Goal: Task Accomplishment & Management: Use online tool/utility

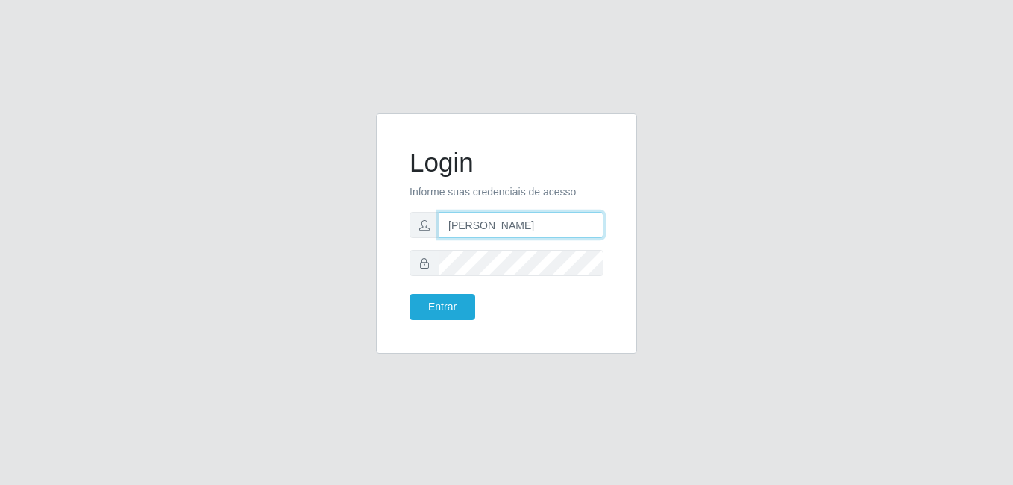
drag, startPoint x: 557, startPoint y: 221, endPoint x: 428, endPoint y: 226, distance: 129.1
click at [428, 226] on div "[PERSON_NAME]" at bounding box center [506, 225] width 194 height 26
type input "K"
type input "[PERSON_NAME]"
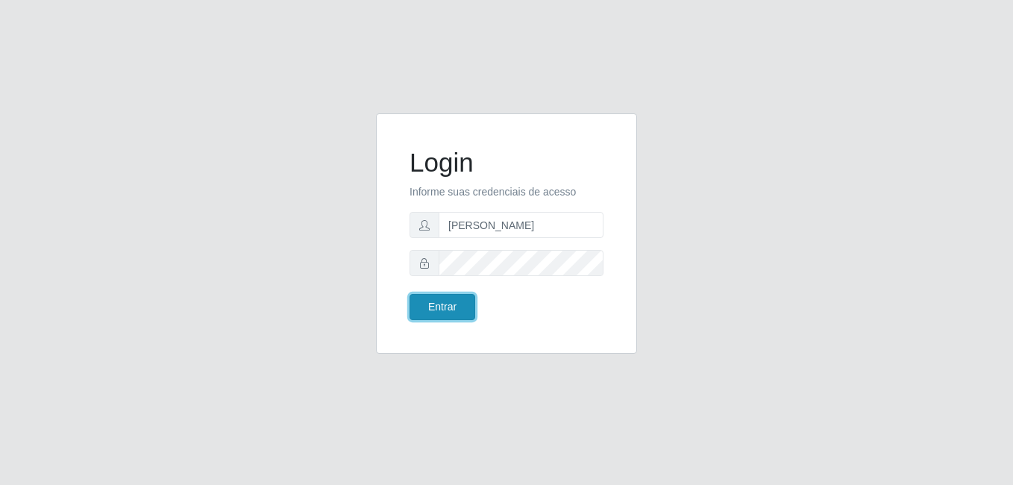
click at [457, 304] on button "Entrar" at bounding box center [442, 307] width 66 height 26
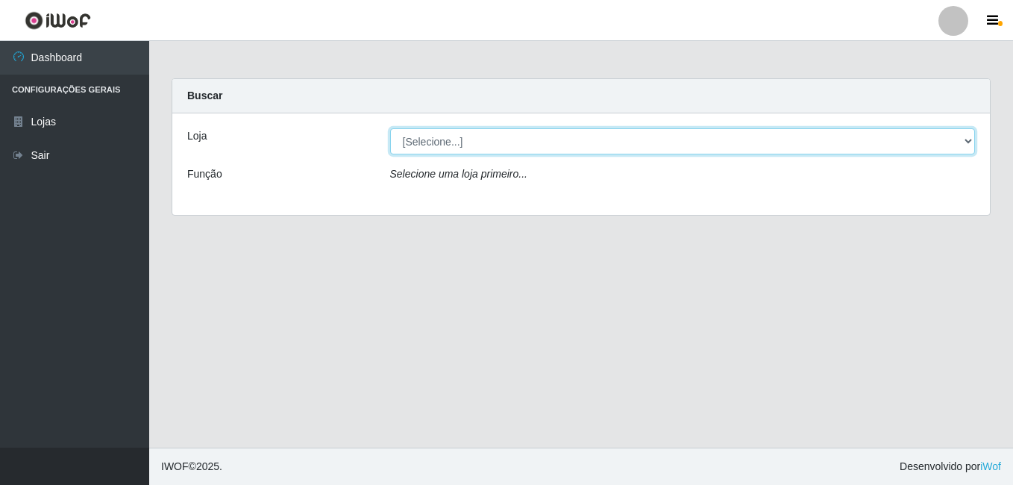
click at [480, 135] on select "[Selecione...] [PERSON_NAME]" at bounding box center [682, 141] width 585 height 26
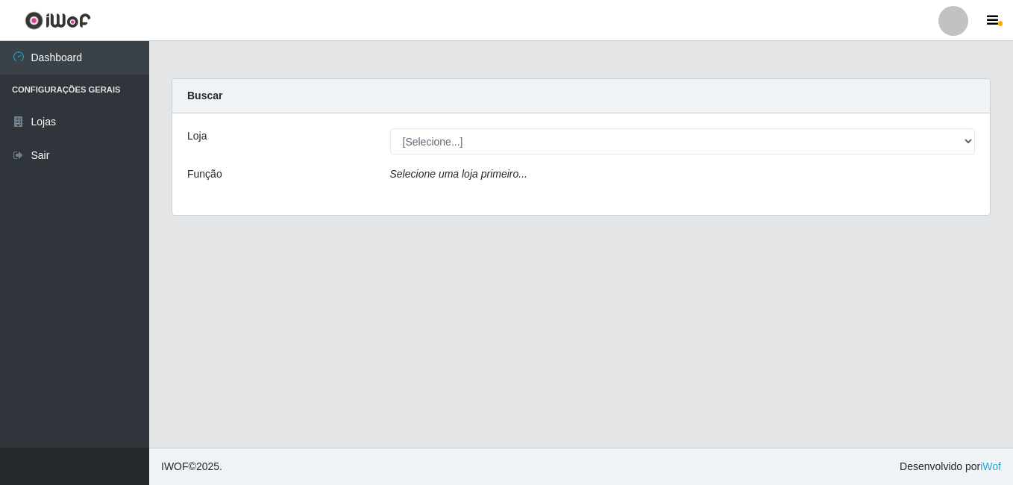
click at [474, 200] on div "Loja [Selecione...] [PERSON_NAME] Função Selecione uma loja primeiro..." at bounding box center [580, 163] width 817 height 101
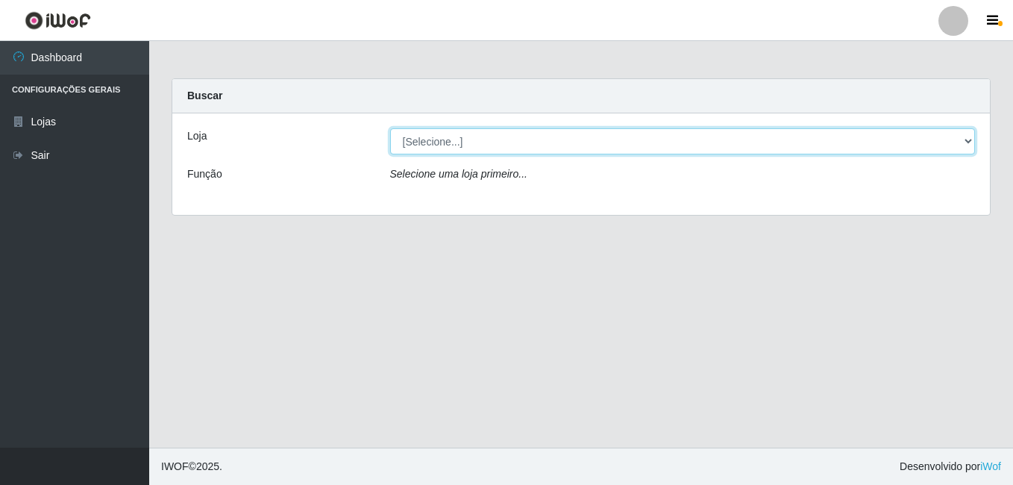
click at [490, 152] on select "[Selecione...] [PERSON_NAME]" at bounding box center [682, 141] width 585 height 26
click at [495, 144] on select "[Selecione...] [PERSON_NAME]" at bounding box center [682, 141] width 585 height 26
select select "230"
click at [390, 128] on select "[Selecione...] [PERSON_NAME]" at bounding box center [682, 141] width 585 height 26
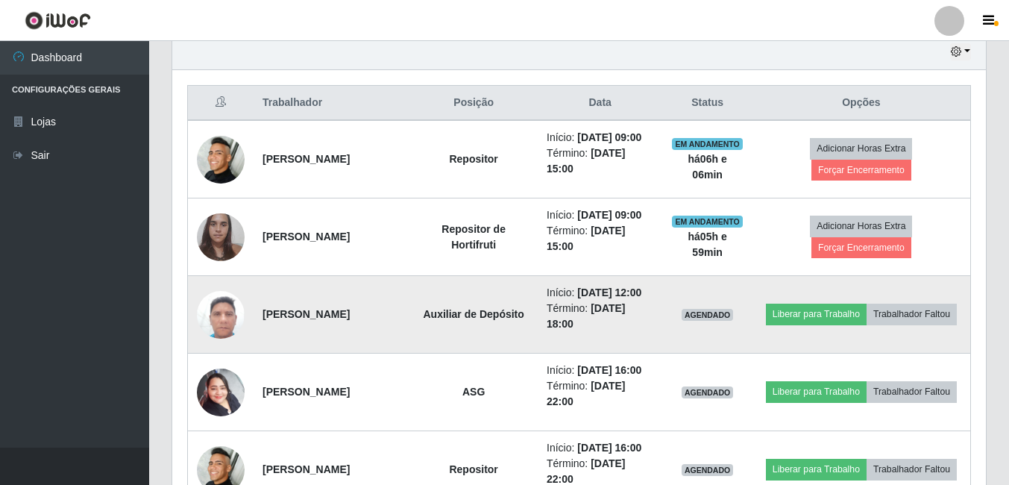
scroll to position [447, 0]
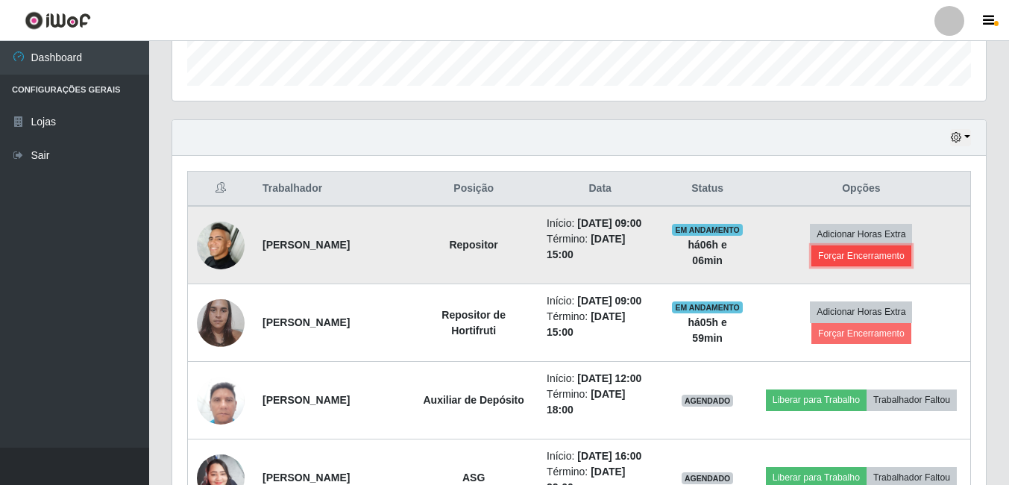
click at [849, 261] on button "Forçar Encerramento" at bounding box center [861, 255] width 100 height 21
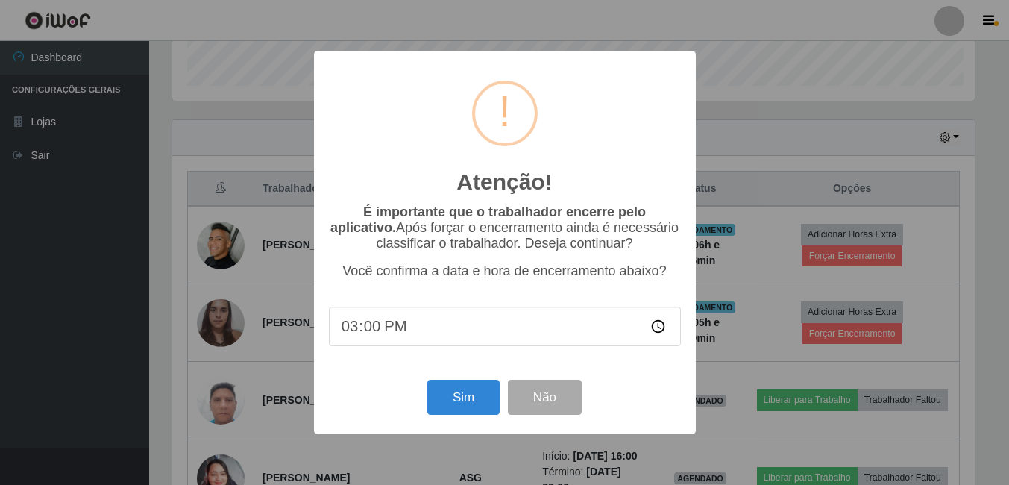
scroll to position [309, 806]
click at [457, 397] on button "Sim" at bounding box center [465, 397] width 72 height 35
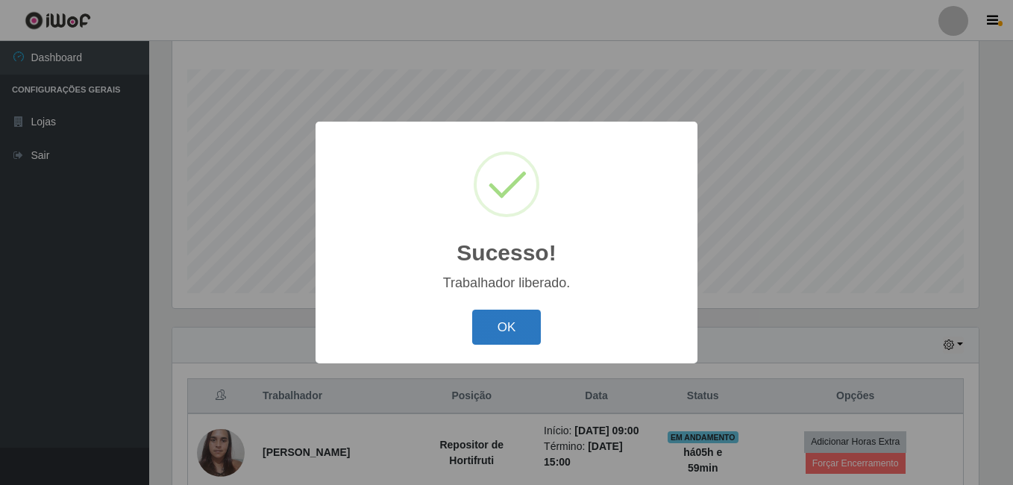
click at [519, 320] on button "OK" at bounding box center [506, 326] width 69 height 35
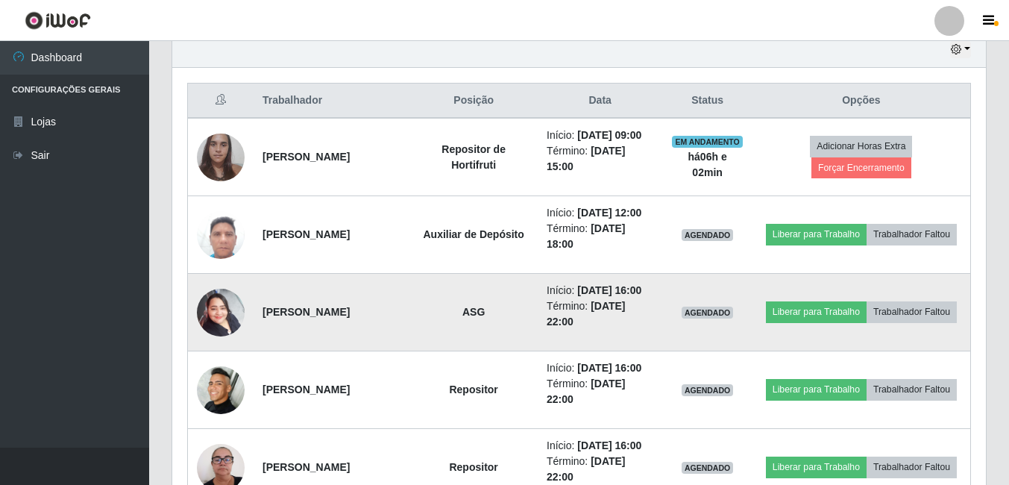
scroll to position [520, 0]
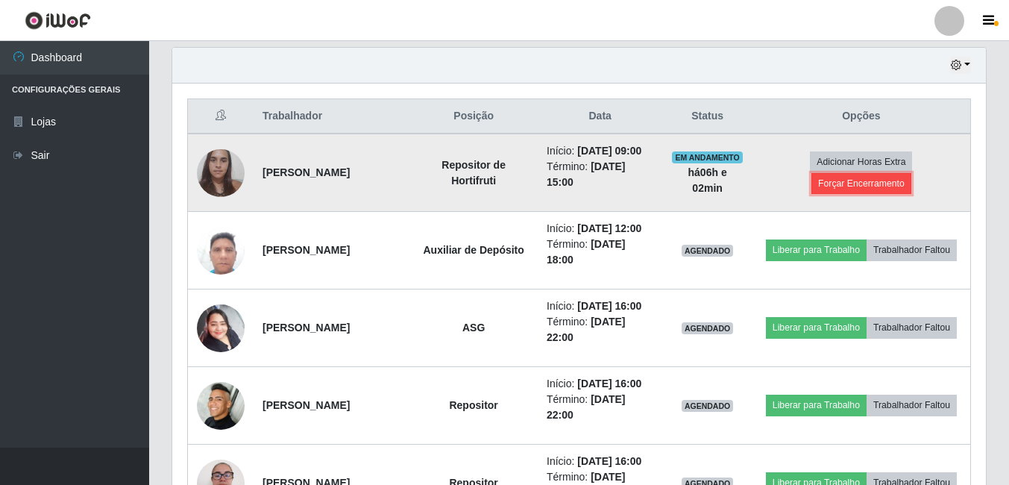
click at [855, 194] on button "Forçar Encerramento" at bounding box center [861, 183] width 100 height 21
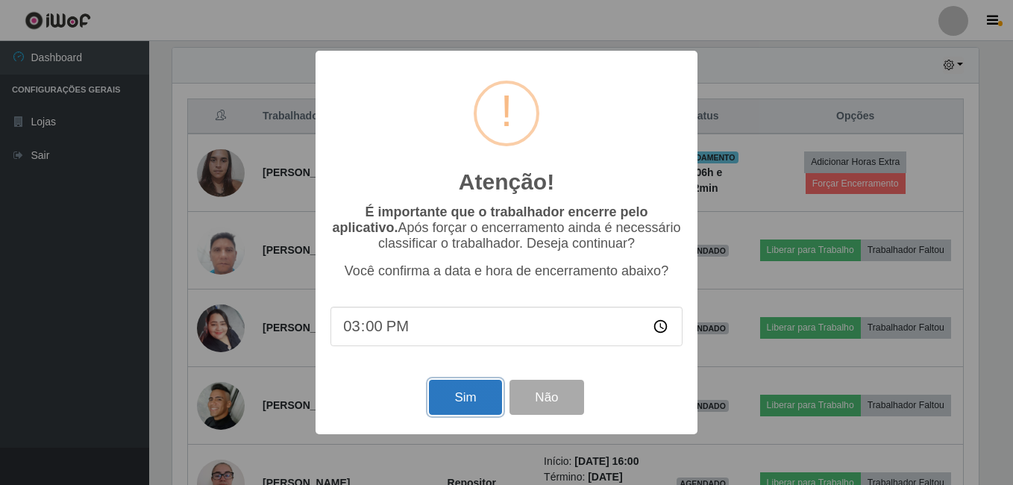
click at [441, 401] on button "Sim" at bounding box center [465, 397] width 72 height 35
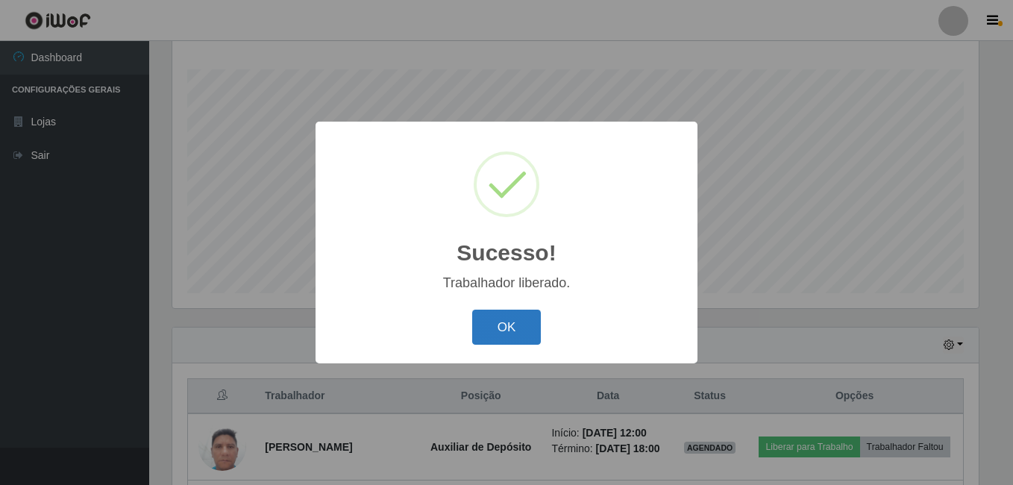
click at [481, 326] on button "OK" at bounding box center [506, 326] width 69 height 35
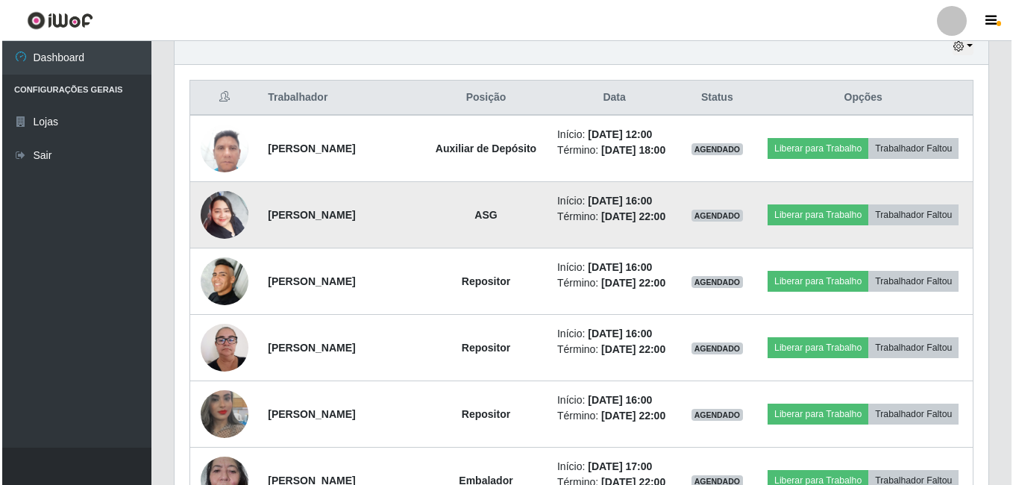
scroll to position [613, 0]
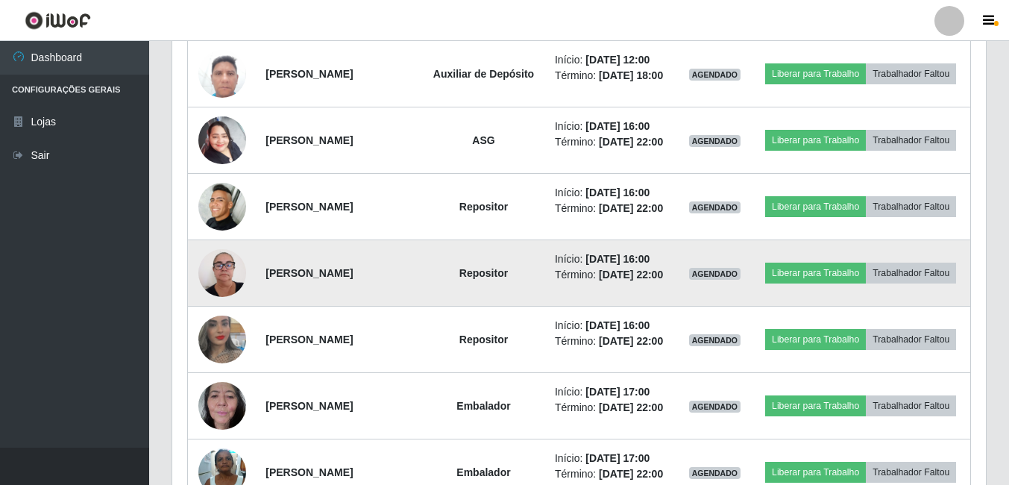
click at [218, 304] on img at bounding box center [222, 272] width 48 height 63
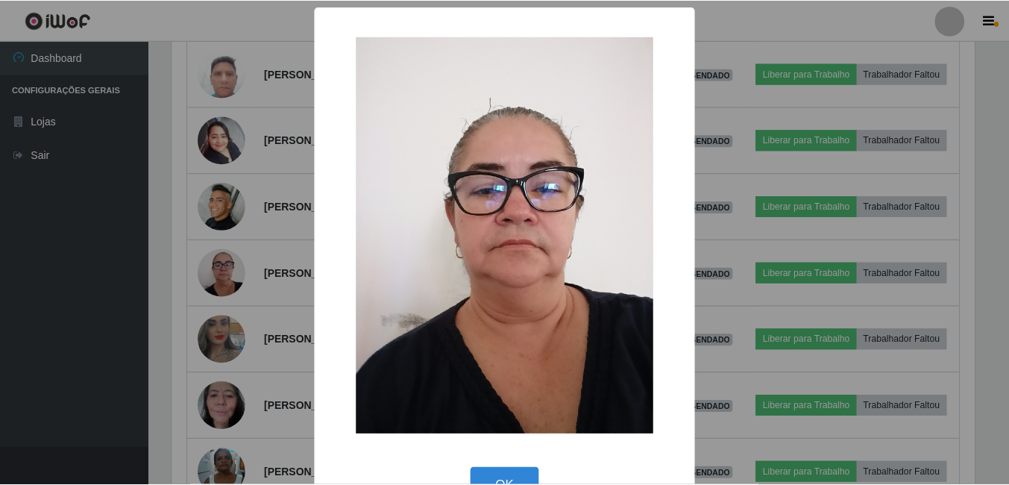
scroll to position [309, 806]
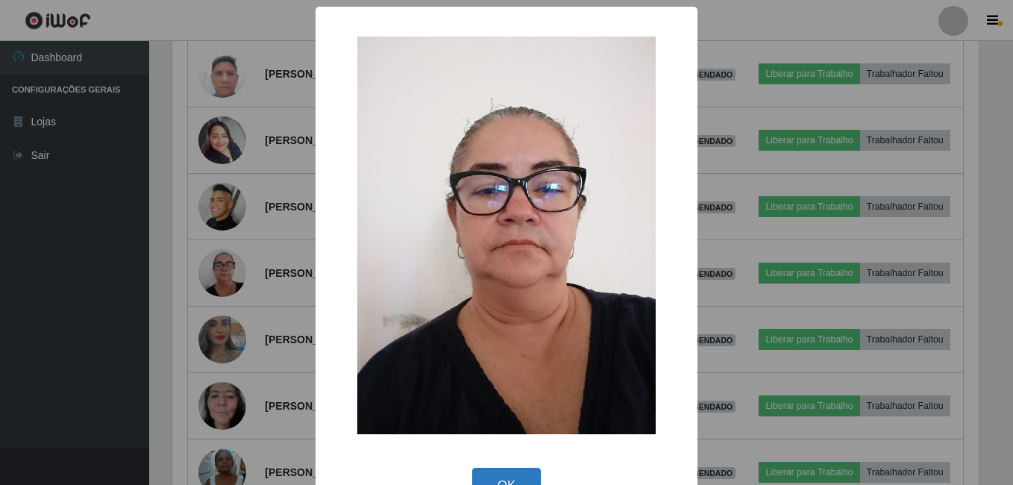
click at [516, 474] on button "OK" at bounding box center [506, 485] width 69 height 35
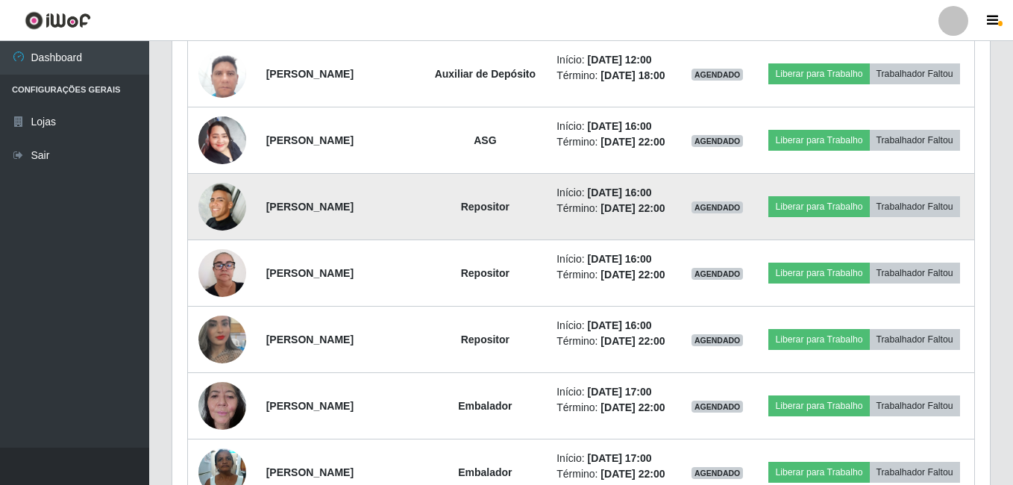
scroll to position [309, 814]
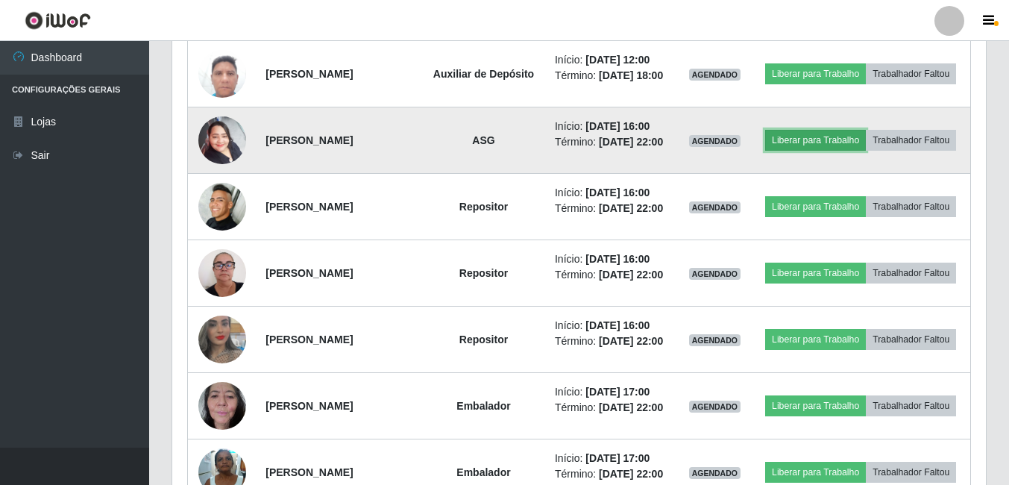
click at [840, 142] on button "Liberar para Trabalho" at bounding box center [815, 140] width 101 height 21
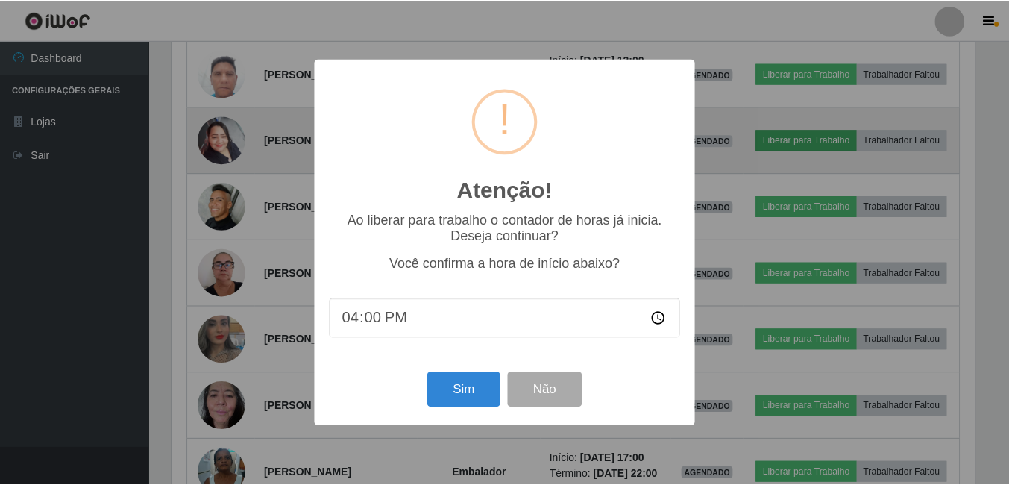
scroll to position [309, 806]
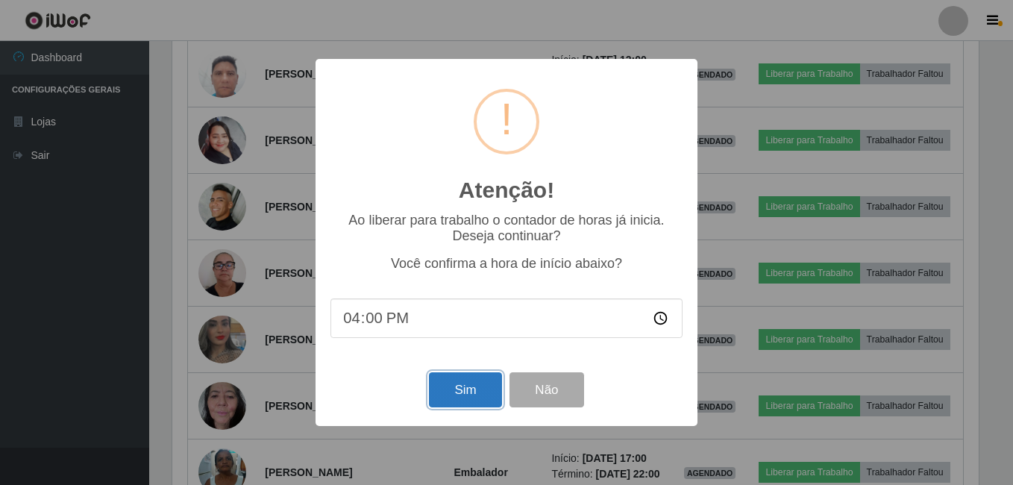
click at [452, 385] on button "Sim" at bounding box center [465, 389] width 72 height 35
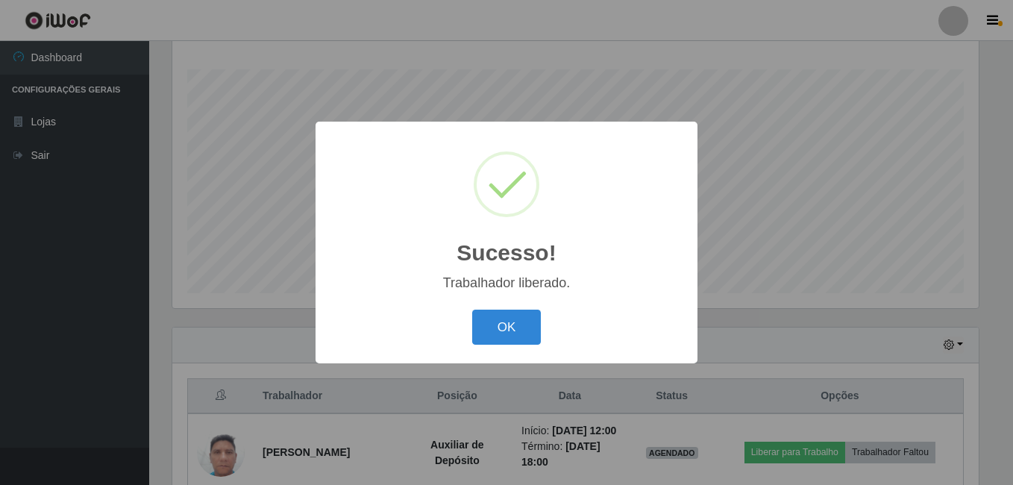
click at [512, 350] on div "Sucesso! × Trabalhador liberado. OK Cancel" at bounding box center [506, 243] width 382 height 242
click at [507, 337] on button "OK" at bounding box center [506, 326] width 69 height 35
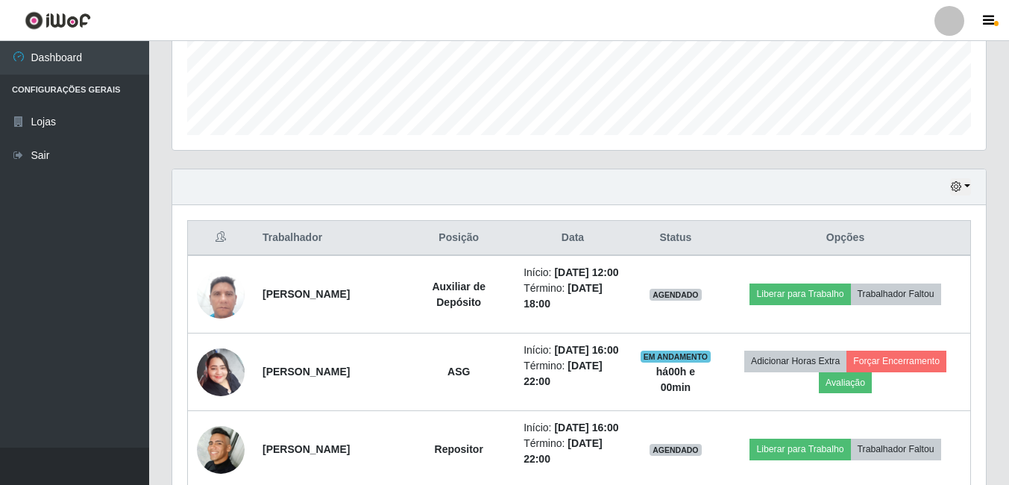
scroll to position [464, 0]
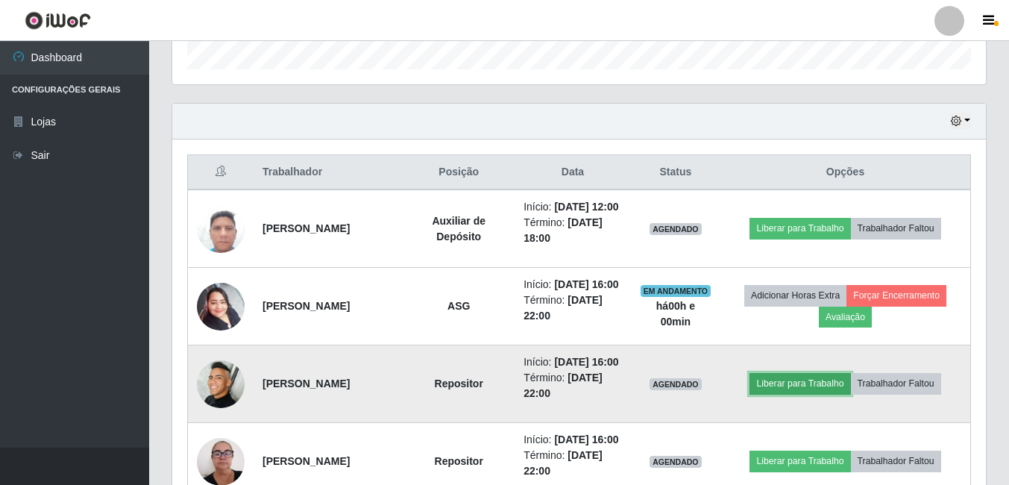
click at [797, 394] on button "Liberar para Trabalho" at bounding box center [799, 383] width 101 height 21
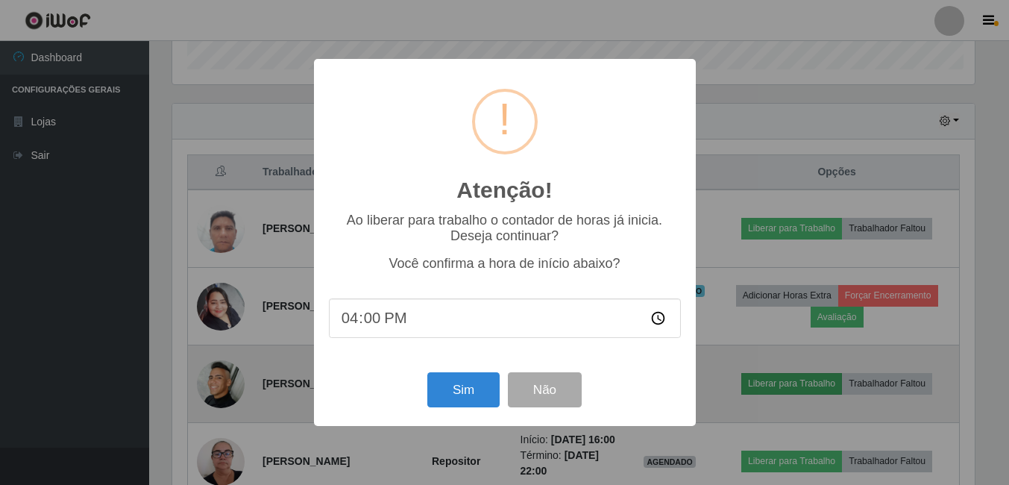
scroll to position [309, 806]
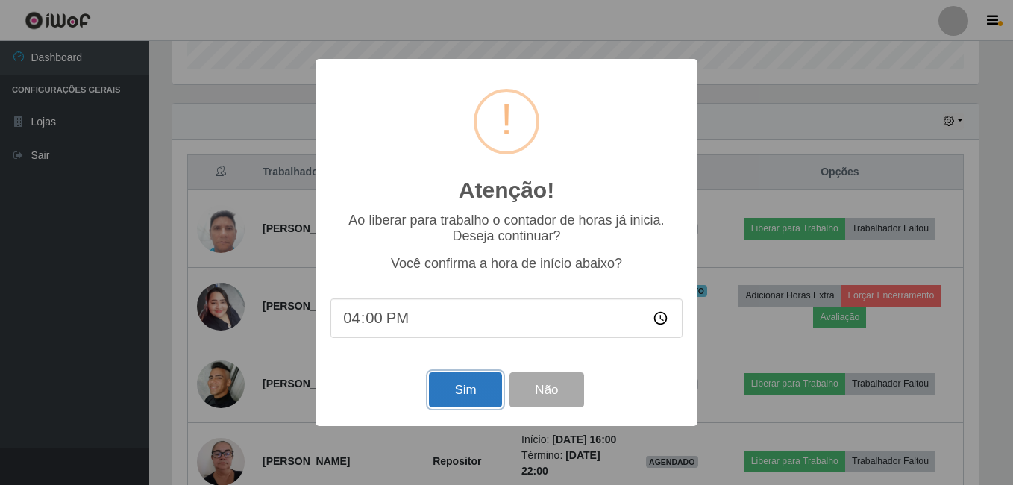
click at [445, 388] on button "Sim" at bounding box center [465, 389] width 72 height 35
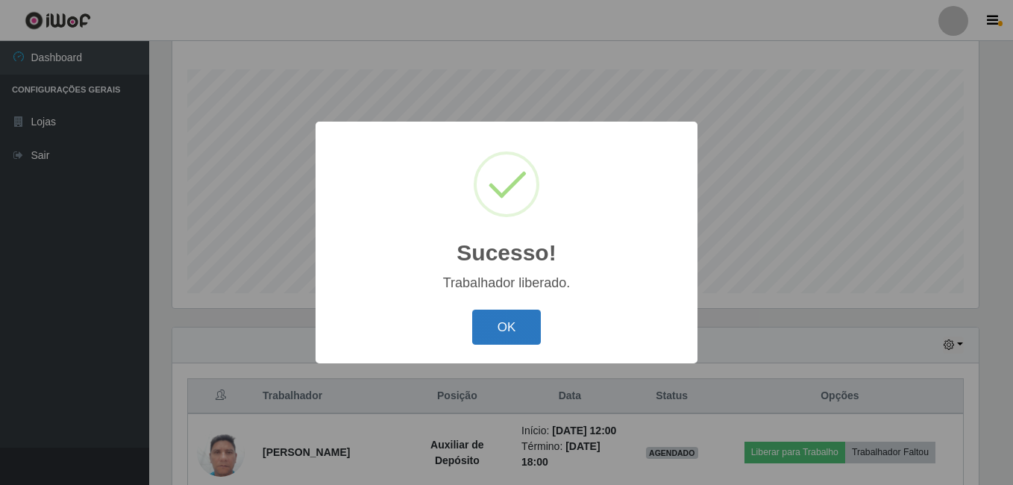
click at [511, 318] on button "OK" at bounding box center [506, 326] width 69 height 35
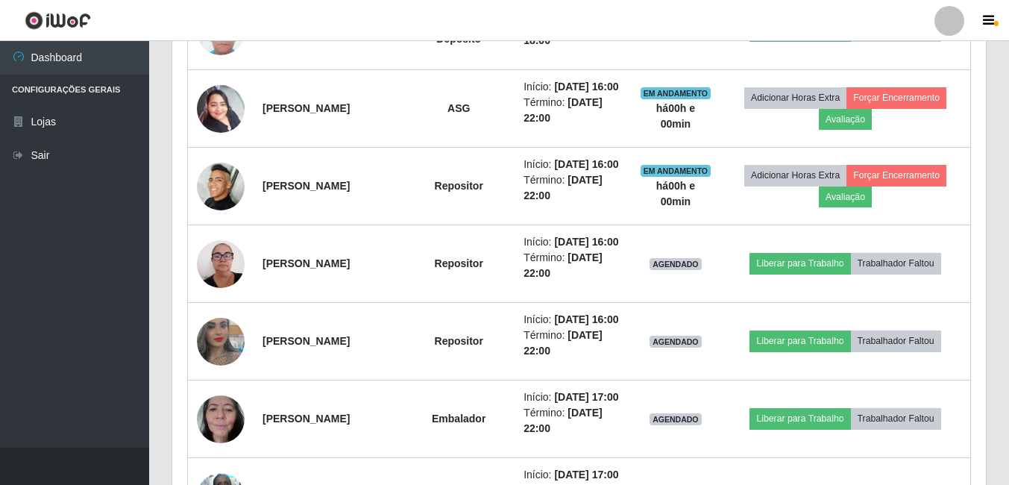
scroll to position [688, 0]
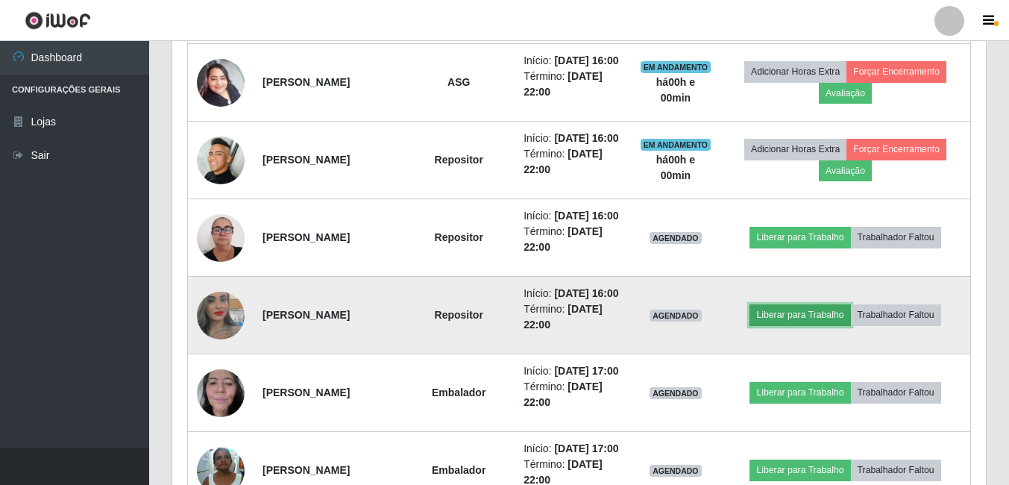
click at [796, 325] on button "Liberar para Trabalho" at bounding box center [799, 314] width 101 height 21
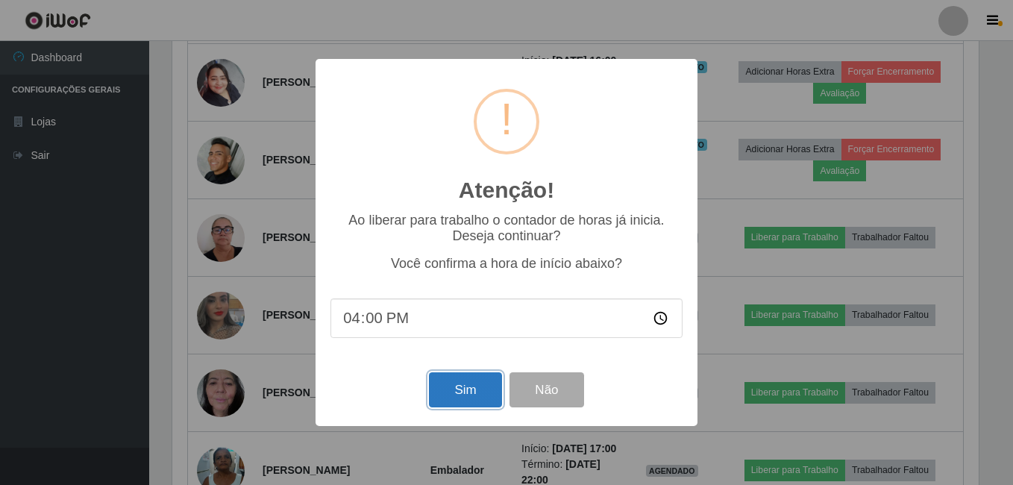
click at [494, 393] on button "Sim" at bounding box center [465, 389] width 72 height 35
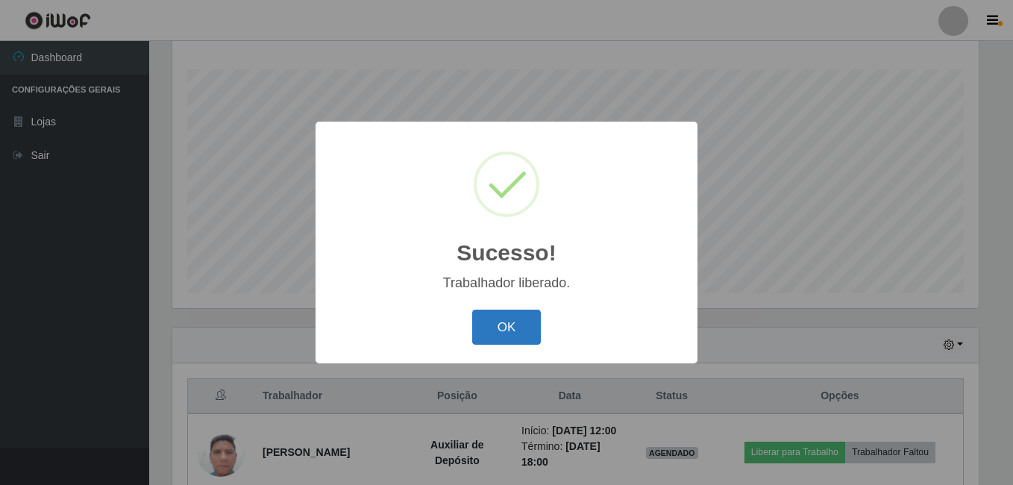
click at [508, 331] on button "OK" at bounding box center [506, 326] width 69 height 35
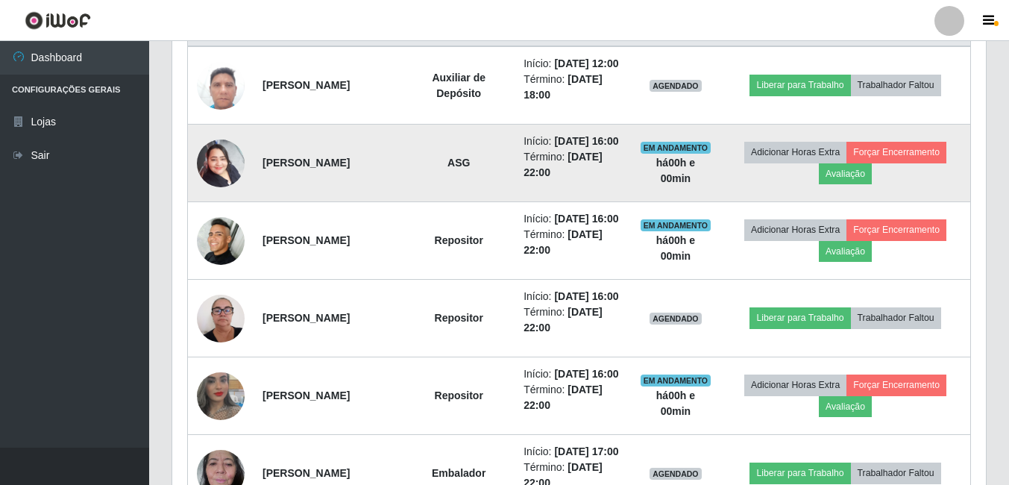
scroll to position [613, 0]
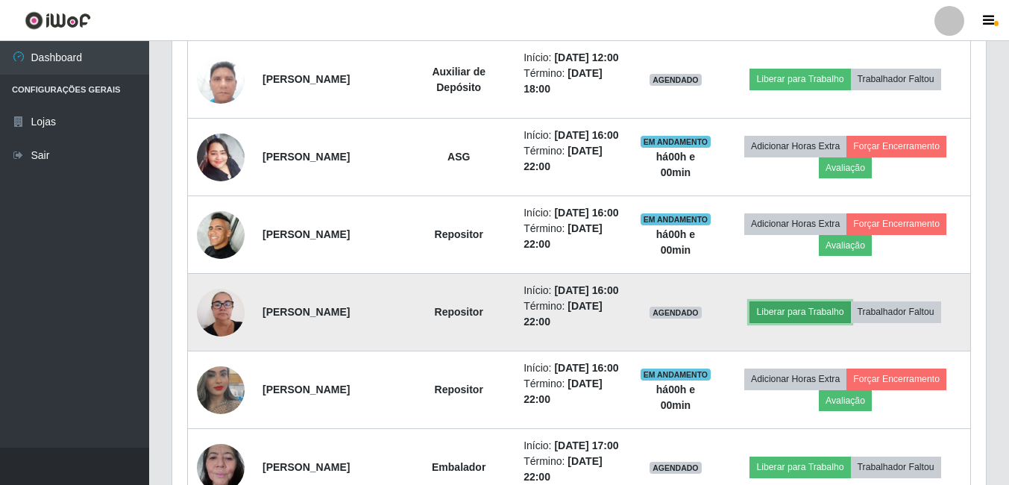
click at [802, 322] on button "Liberar para Trabalho" at bounding box center [799, 311] width 101 height 21
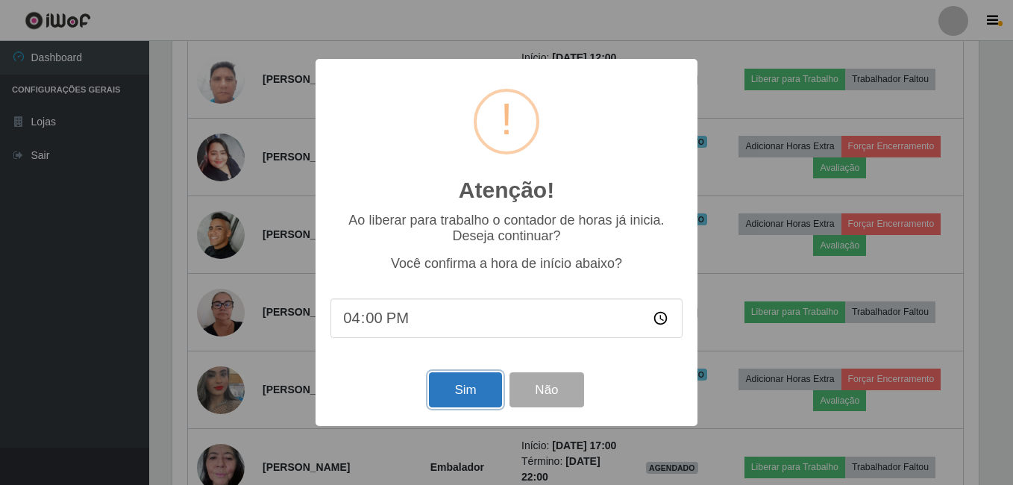
click at [453, 395] on button "Sim" at bounding box center [465, 389] width 72 height 35
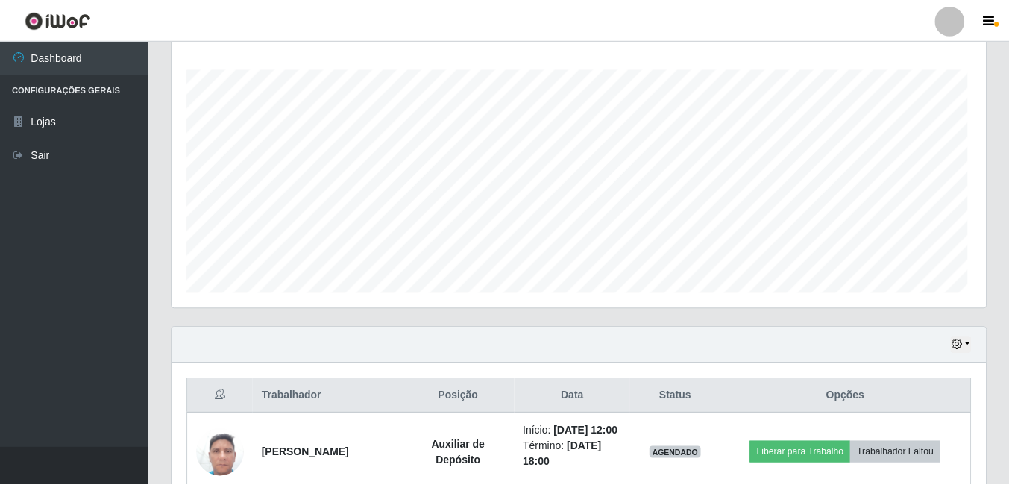
scroll to position [0, 0]
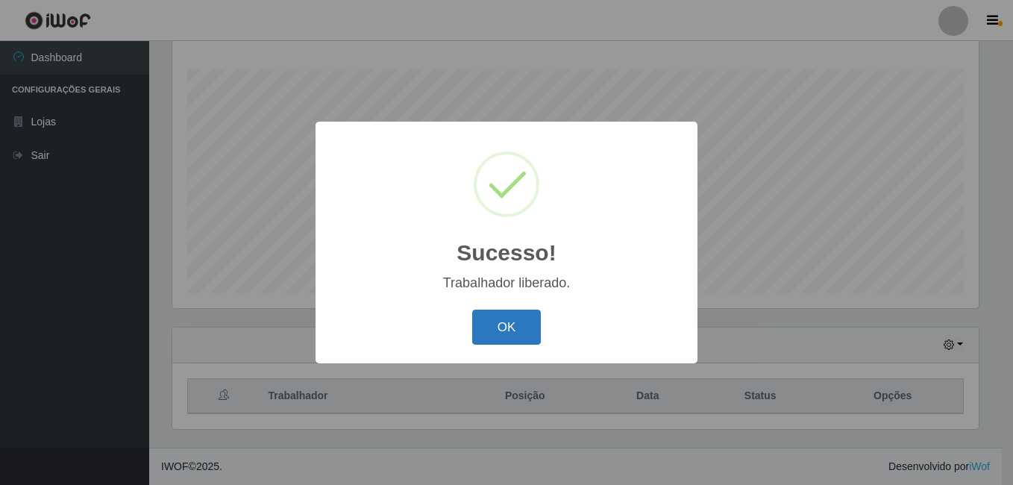
click at [500, 327] on button "OK" at bounding box center [506, 326] width 69 height 35
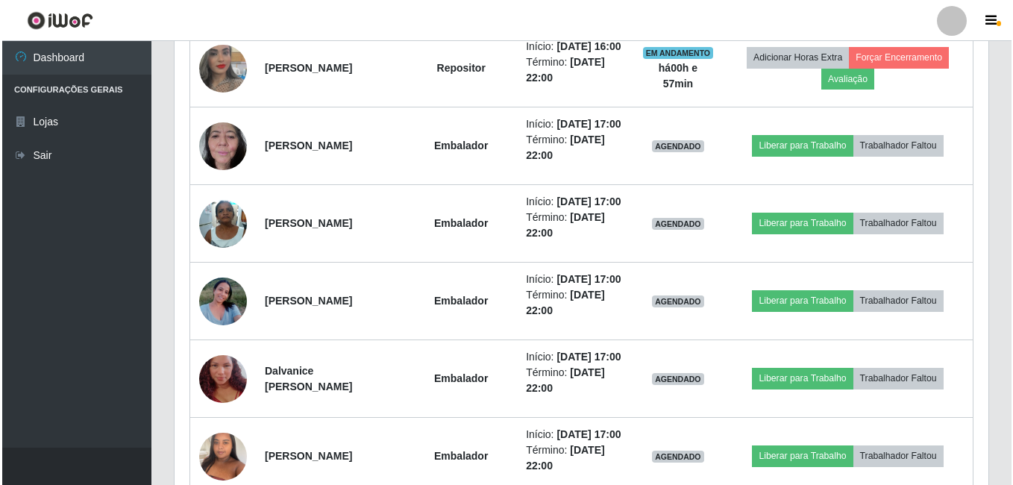
scroll to position [969, 0]
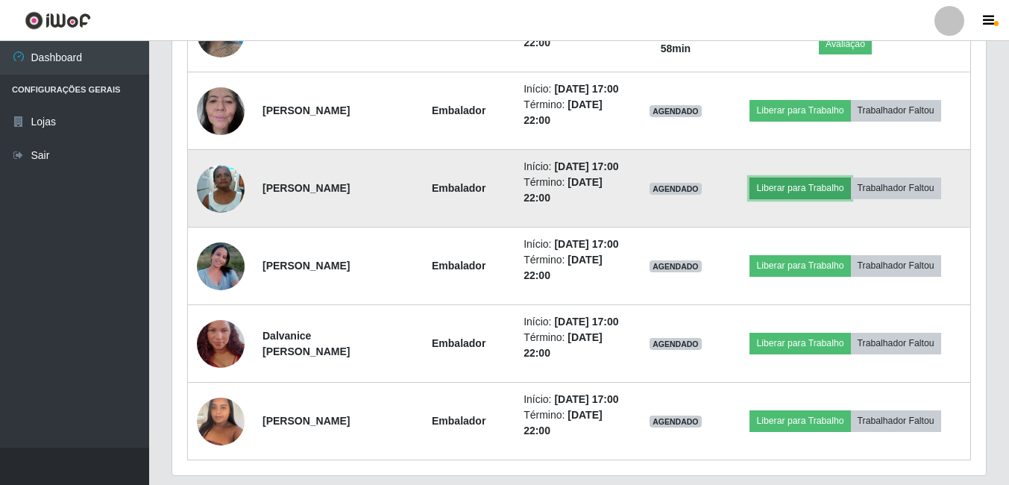
click at [786, 198] on button "Liberar para Trabalho" at bounding box center [799, 187] width 101 height 21
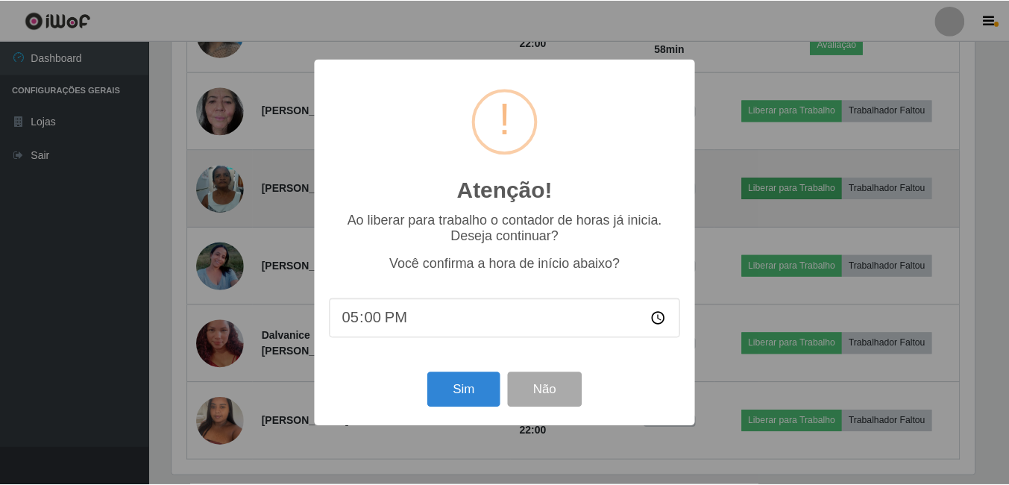
scroll to position [309, 806]
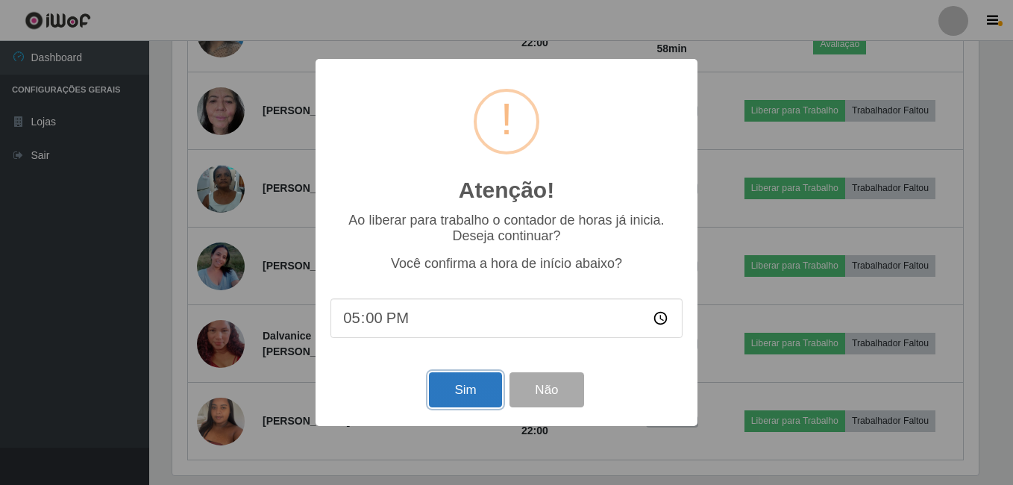
click at [450, 395] on button "Sim" at bounding box center [465, 389] width 72 height 35
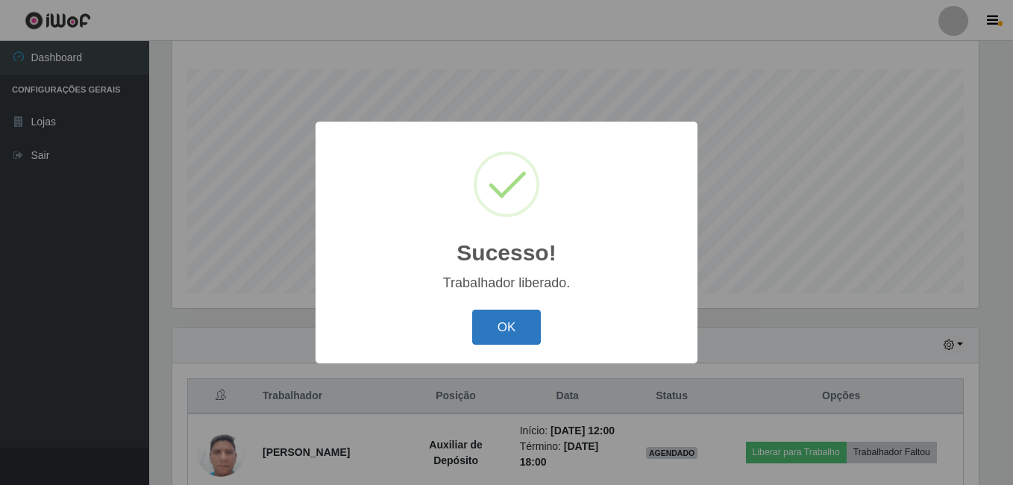
click at [502, 318] on button "OK" at bounding box center [506, 326] width 69 height 35
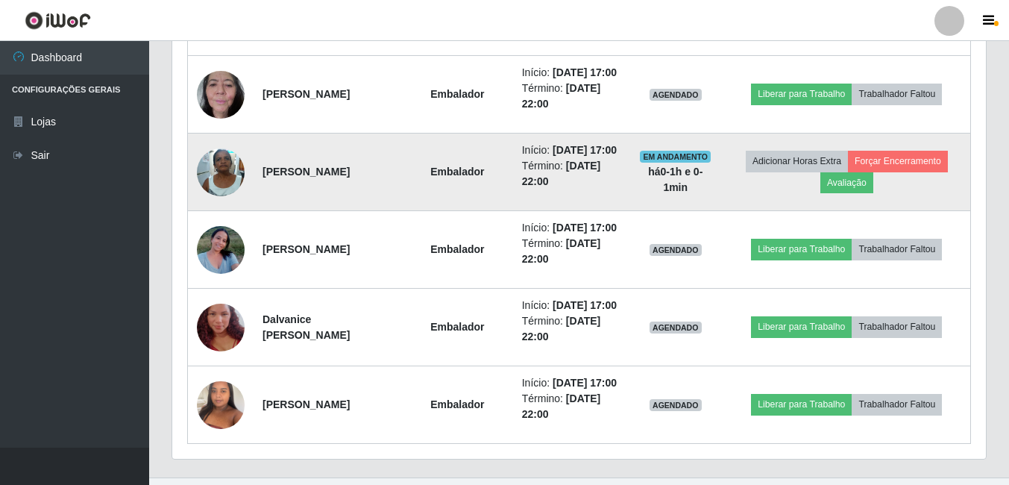
scroll to position [1060, 0]
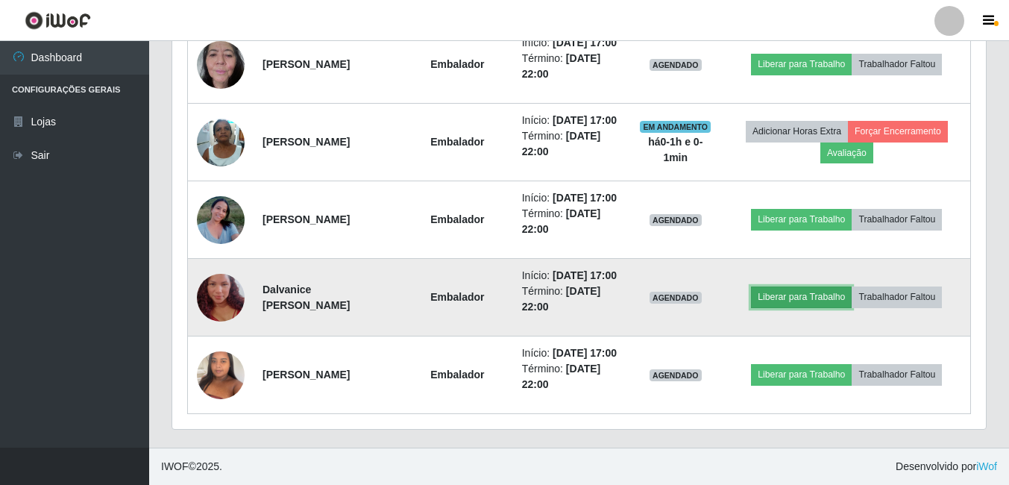
click at [782, 307] on button "Liberar para Trabalho" at bounding box center [801, 296] width 101 height 21
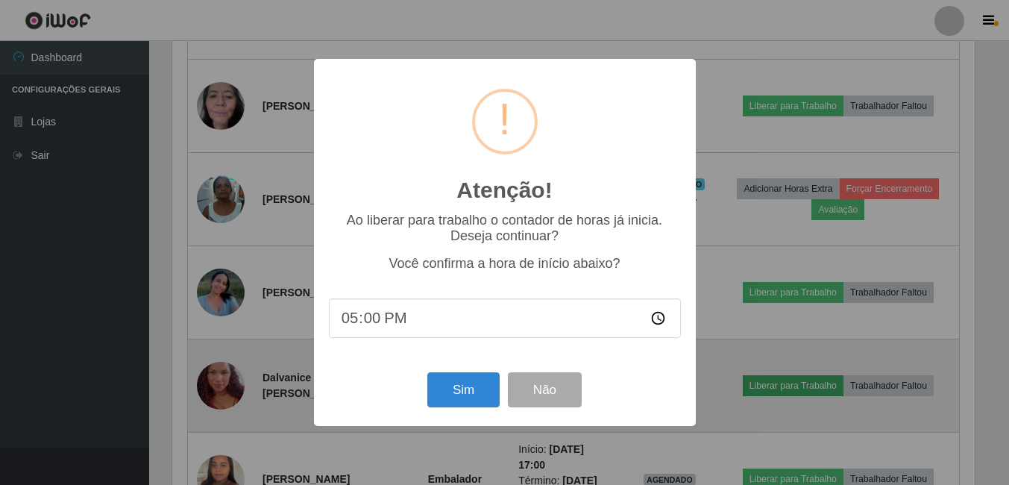
scroll to position [309, 806]
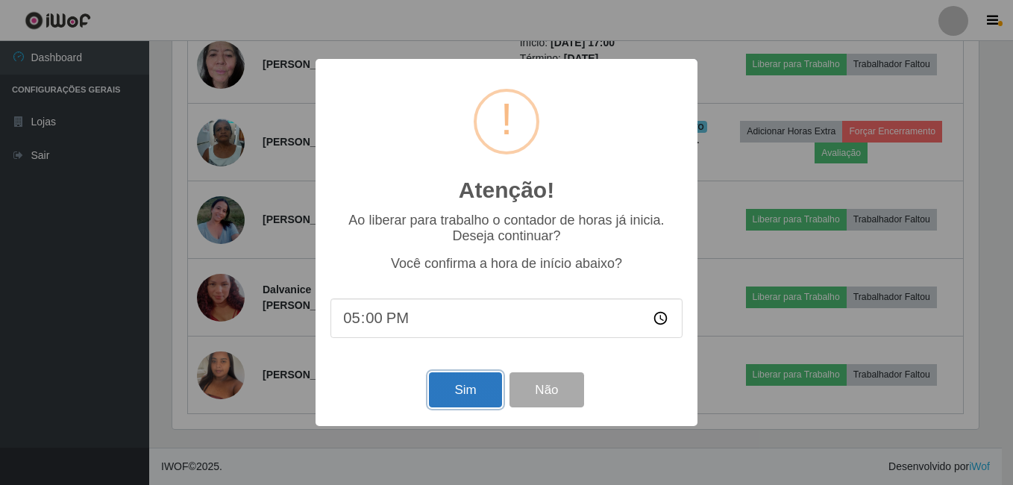
click at [450, 400] on button "Sim" at bounding box center [465, 389] width 72 height 35
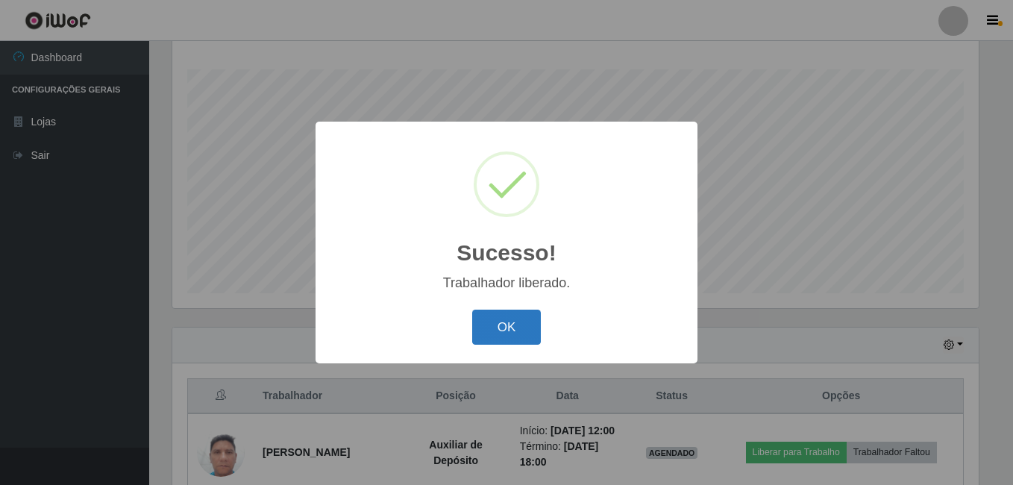
click at [496, 331] on button "OK" at bounding box center [506, 326] width 69 height 35
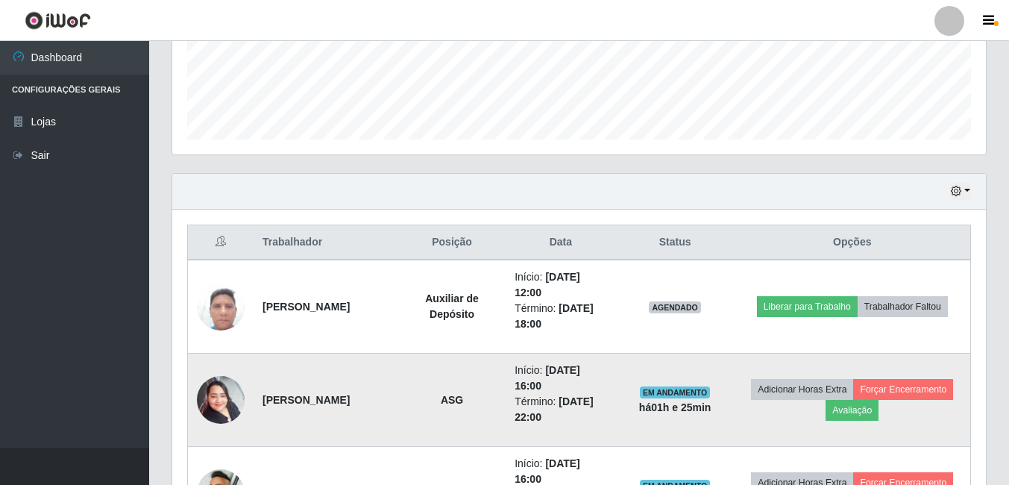
scroll to position [464, 0]
